Goal: Task Accomplishment & Management: Manage account settings

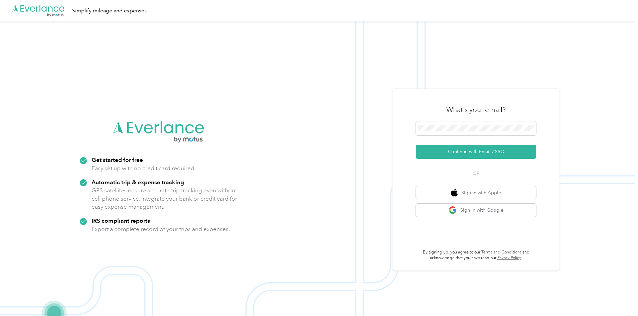
drag, startPoint x: 430, startPoint y: 120, endPoint x: 431, endPoint y: 125, distance: 5.2
click at [430, 120] on div "What's your email?" at bounding box center [476, 109] width 120 height 23
click at [434, 150] on button "Continue with Email / SSO" at bounding box center [476, 152] width 120 height 14
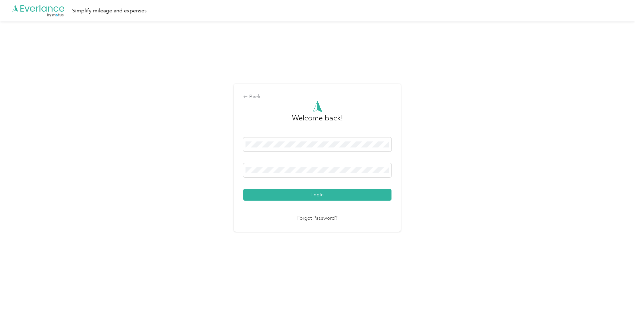
click at [311, 195] on button "Login" at bounding box center [317, 195] width 148 height 12
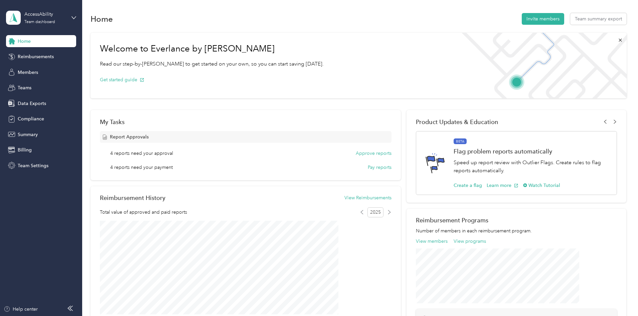
drag, startPoint x: 221, startPoint y: 41, endPoint x: 213, endPoint y: 41, distance: 8.4
click at [221, 41] on div "Welcome to Everlance by Motus Read our step-by-[PERSON_NAME] to get started on …" at bounding box center [211, 65] width 242 height 65
click at [47, 57] on span "Reimbursements" at bounding box center [36, 56] width 36 height 7
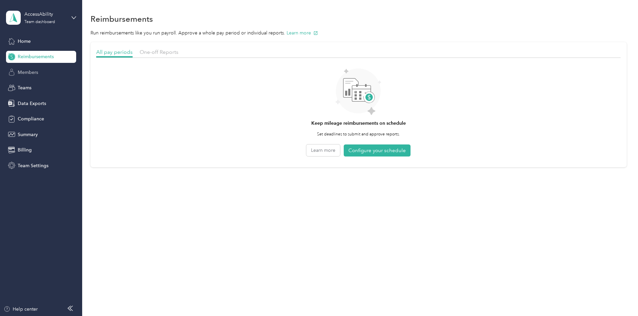
click at [59, 67] on div "Members" at bounding box center [41, 72] width 70 height 12
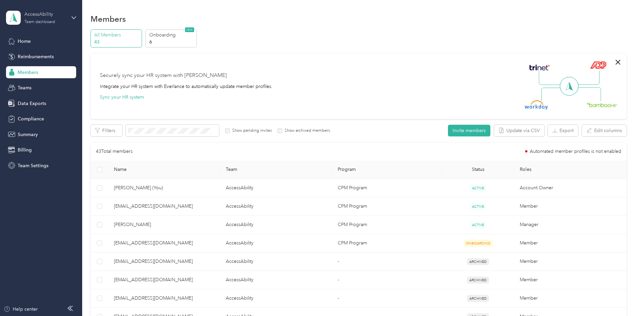
click at [58, 21] on div "AccessAbility Team dashboard" at bounding box center [45, 17] width 42 height 13
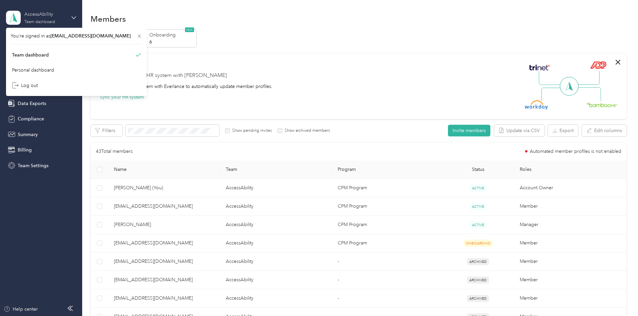
click at [58, 21] on div "AccessAbility Team dashboard" at bounding box center [45, 17] width 42 height 13
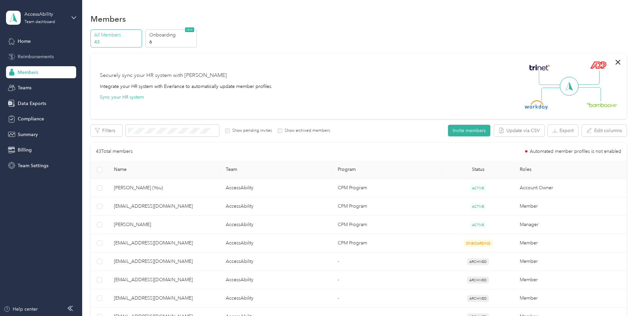
click at [32, 55] on span "Reimbursements" at bounding box center [36, 56] width 36 height 7
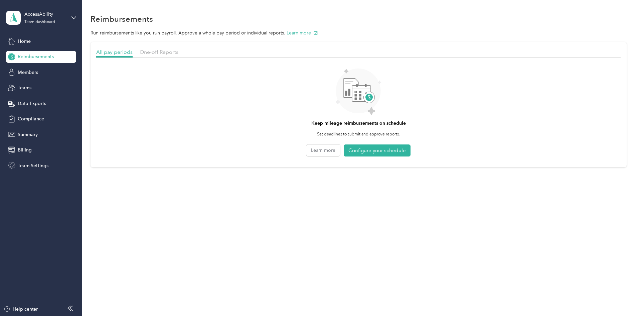
click at [211, 58] on div at bounding box center [358, 60] width 524 height 4
click at [178, 53] on span "One-off Reports" at bounding box center [159, 52] width 39 height 6
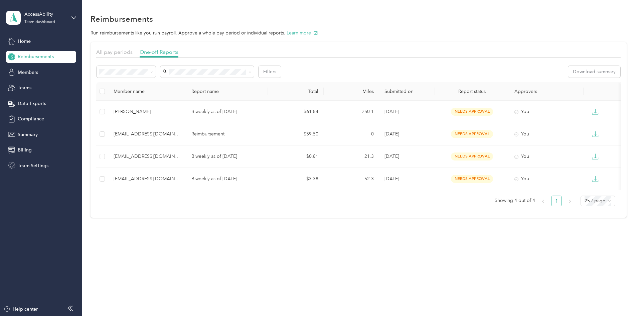
click at [405, 253] on div "Reimbursements Run reimbursements like you run payroll. Approve a whole pay per…" at bounding box center [358, 126] width 552 height 253
drag, startPoint x: 134, startPoint y: 31, endPoint x: 392, endPoint y: 31, distance: 257.8
click at [392, 31] on div "Run reimbursements like you run payroll. Approve a whole pay period or individu…" at bounding box center [358, 32] width 536 height 7
click at [392, 31] on p "Run reimbursements like you run payroll. Approve a whole pay period or individu…" at bounding box center [358, 32] width 536 height 7
